Goal: Transaction & Acquisition: Download file/media

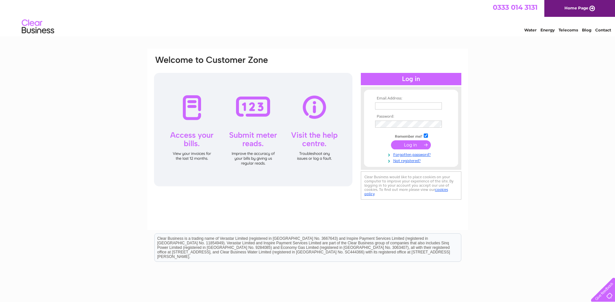
click at [428, 136] on input "checkbox" at bounding box center [426, 136] width 4 height 4
checkbox input "false"
paste input "makhua666@gmail.com"
type input "makhua666@gmail.com"
click at [403, 145] on input "submit" at bounding box center [411, 145] width 40 height 9
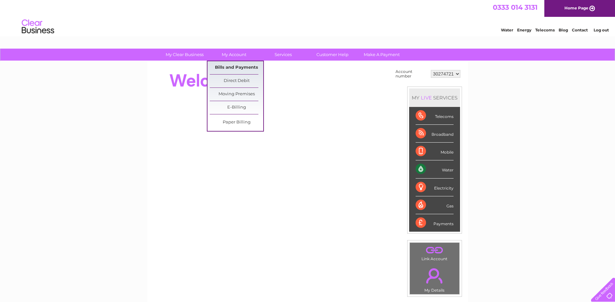
click at [227, 66] on link "Bills and Payments" at bounding box center [237, 67] width 54 height 13
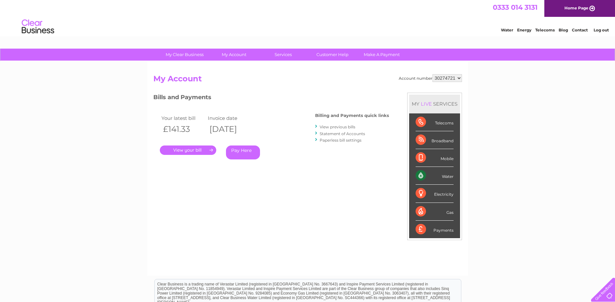
click at [339, 126] on link "View previous bills" at bounding box center [338, 127] width 36 height 5
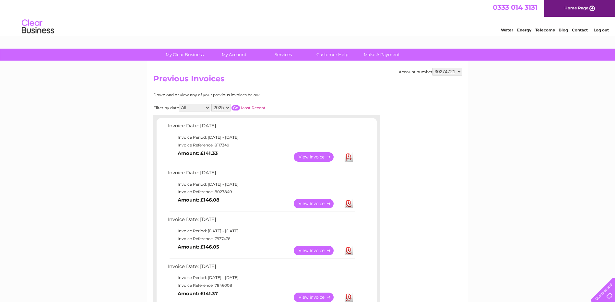
click at [228, 107] on select "2025 2024 2023" at bounding box center [220, 108] width 19 height 8
click at [212, 104] on select "2025 2024 2023" at bounding box center [220, 108] width 19 height 8
click at [239, 107] on input "button" at bounding box center [236, 107] width 8 height 5
click at [347, 204] on link "Download" at bounding box center [349, 203] width 8 height 9
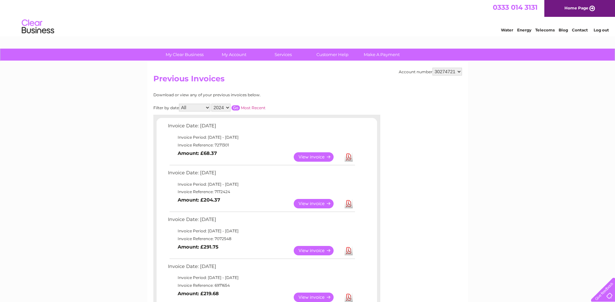
click at [349, 157] on link "Download" at bounding box center [349, 156] width 8 height 9
click at [347, 157] on link "Download" at bounding box center [349, 156] width 8 height 9
click at [225, 107] on select "2025 2024 2023" at bounding box center [220, 108] width 19 height 8
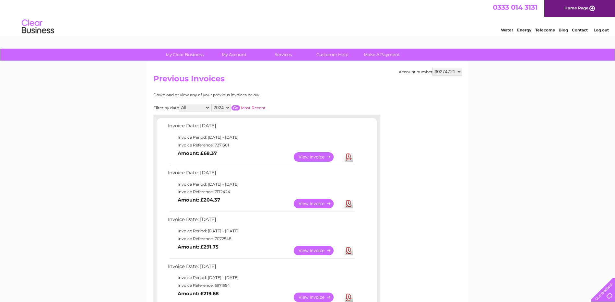
select select "2025"
click at [212, 104] on select "2025 2024 2023" at bounding box center [220, 108] width 19 height 8
click at [237, 109] on input "button" at bounding box center [236, 107] width 8 height 5
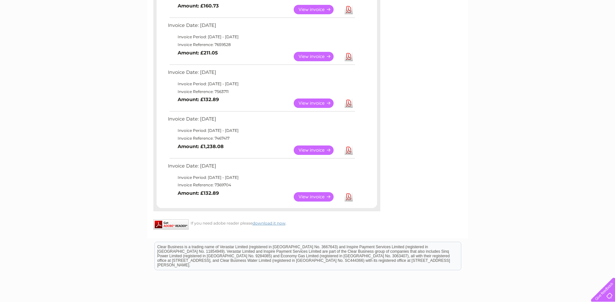
scroll to position [337, 0]
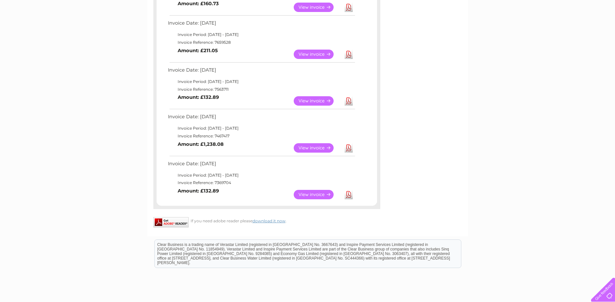
click at [351, 195] on link "Download" at bounding box center [349, 194] width 8 height 9
click at [346, 148] on link "Download" at bounding box center [349, 147] width 8 height 9
click at [348, 96] on link "Download" at bounding box center [349, 100] width 8 height 9
click at [347, 100] on link "Download" at bounding box center [349, 100] width 8 height 9
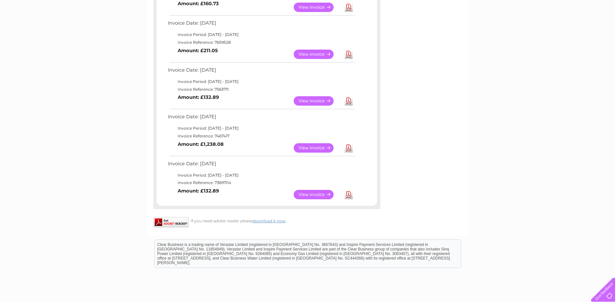
click at [348, 56] on link "Download" at bounding box center [349, 54] width 8 height 9
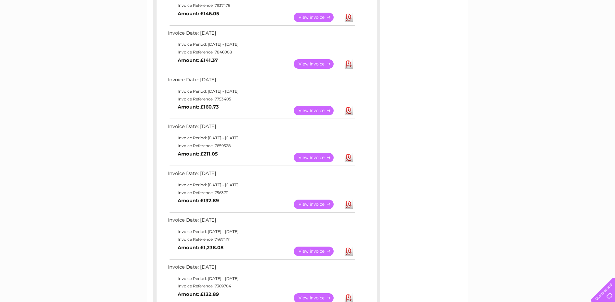
scroll to position [208, 0]
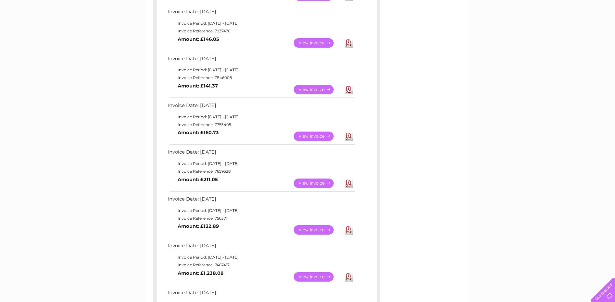
click at [351, 140] on link "Download" at bounding box center [349, 136] width 8 height 9
click at [351, 138] on link "Download" at bounding box center [349, 136] width 8 height 9
click at [349, 136] on link "Download" at bounding box center [349, 136] width 8 height 9
click at [345, 90] on link "Download" at bounding box center [349, 89] width 8 height 9
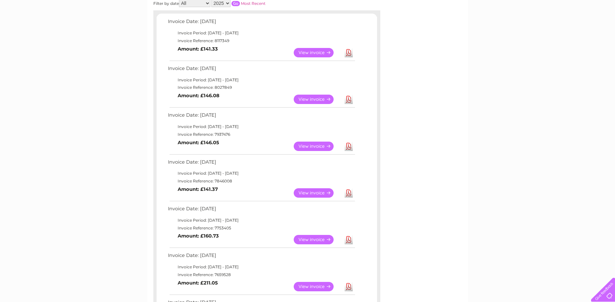
scroll to position [83, 0]
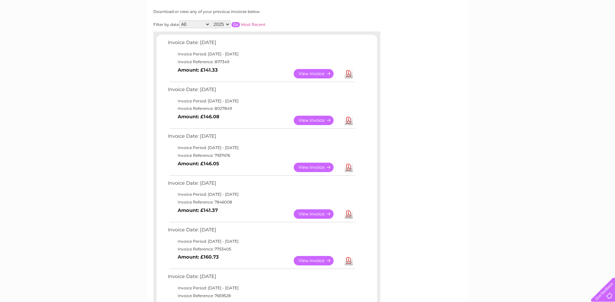
click at [347, 169] on link "Download" at bounding box center [349, 167] width 8 height 9
click at [348, 168] on link "Download" at bounding box center [349, 167] width 8 height 9
click at [348, 121] on link "Download" at bounding box center [349, 120] width 8 height 9
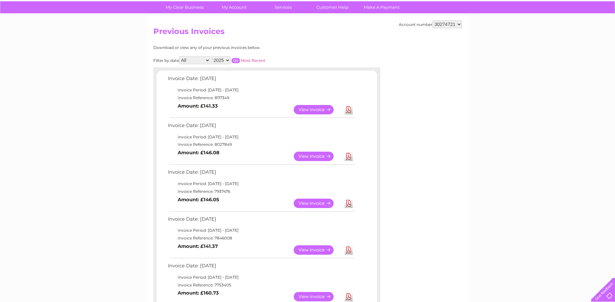
scroll to position [47, 0]
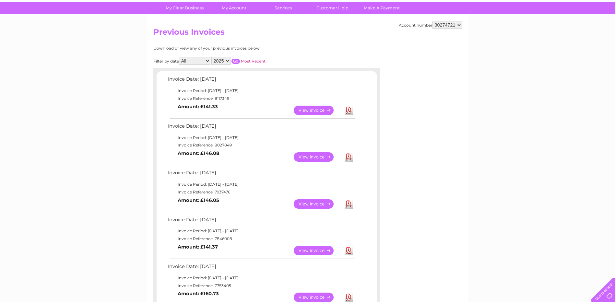
click at [349, 110] on link "Download" at bounding box center [349, 110] width 8 height 9
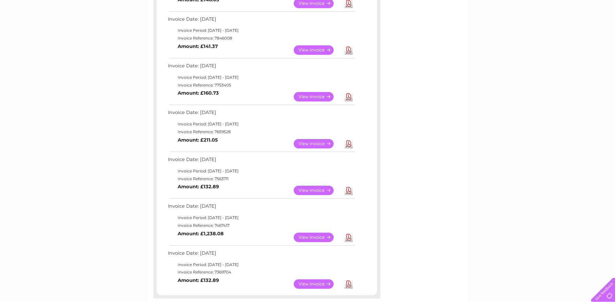
scroll to position [290, 0]
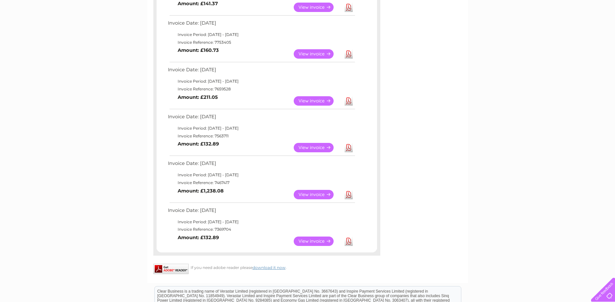
click at [342, 198] on td "View" at bounding box center [317, 194] width 51 height 13
click at [348, 197] on link "Download" at bounding box center [349, 194] width 8 height 9
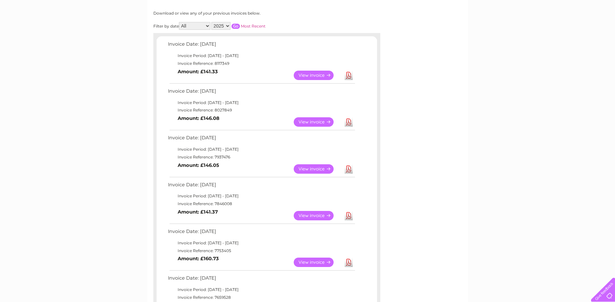
scroll to position [0, 0]
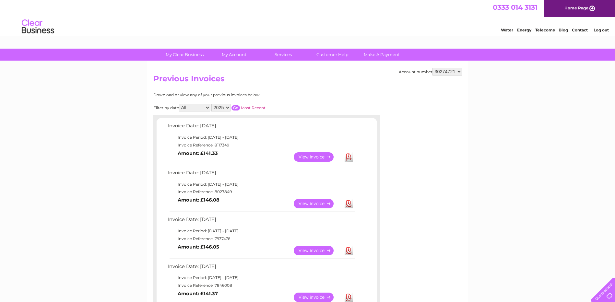
click at [603, 30] on link "Log out" at bounding box center [601, 30] width 15 height 5
